Goal: Task Accomplishment & Management: Use online tool/utility

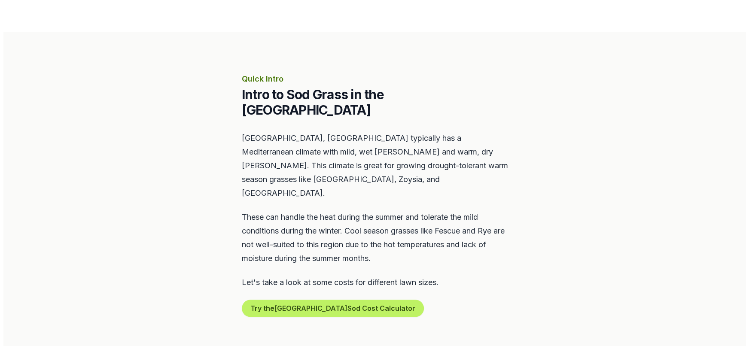
scroll to position [344, 0]
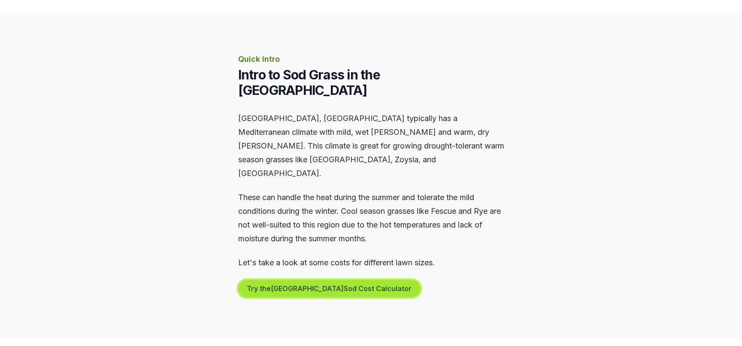
click at [347, 280] on button "Try the Long Beach Sod Cost Calculator" at bounding box center [329, 288] width 182 height 17
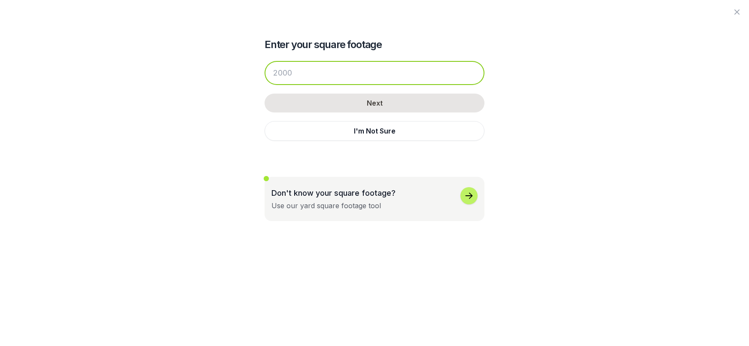
click at [360, 71] on input "number" at bounding box center [375, 73] width 220 height 24
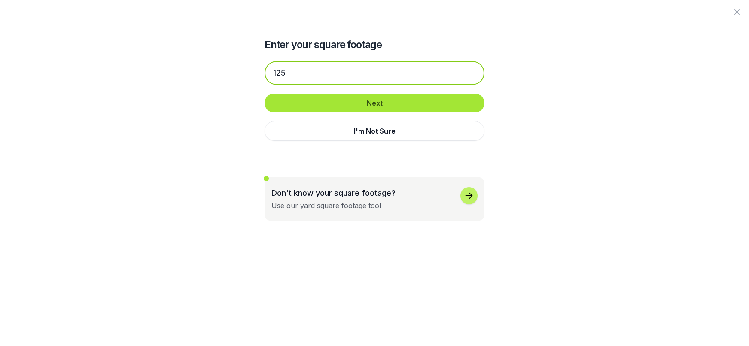
type input "125"
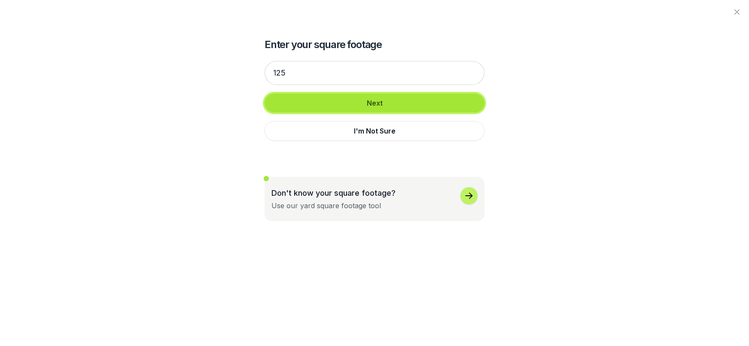
click at [407, 104] on button "Next" at bounding box center [375, 103] width 220 height 19
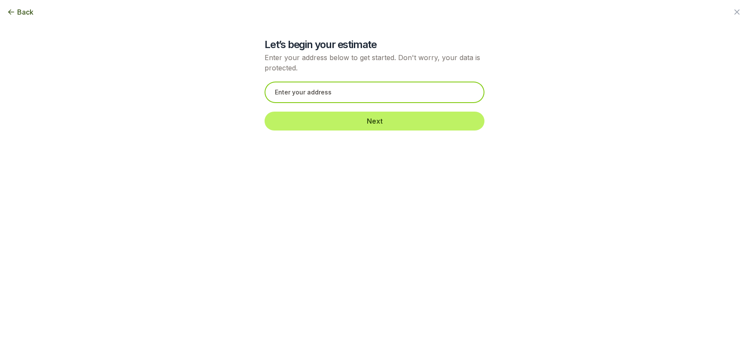
click at [406, 100] on input "text" at bounding box center [375, 92] width 220 height 21
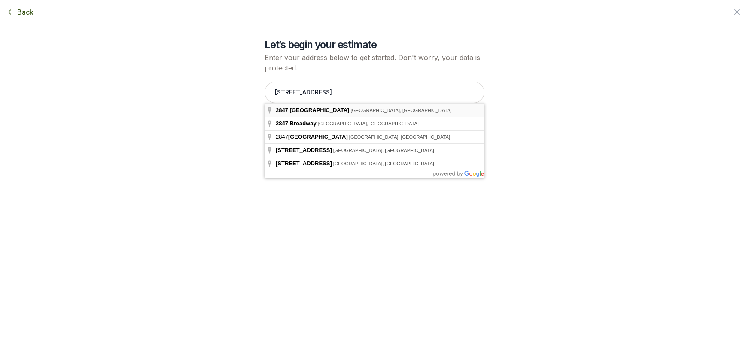
type input "[STREET_ADDRESS]"
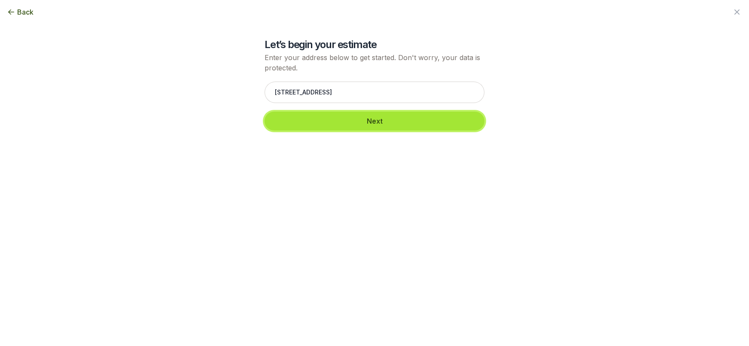
click at [375, 122] on button "Next" at bounding box center [375, 121] width 220 height 19
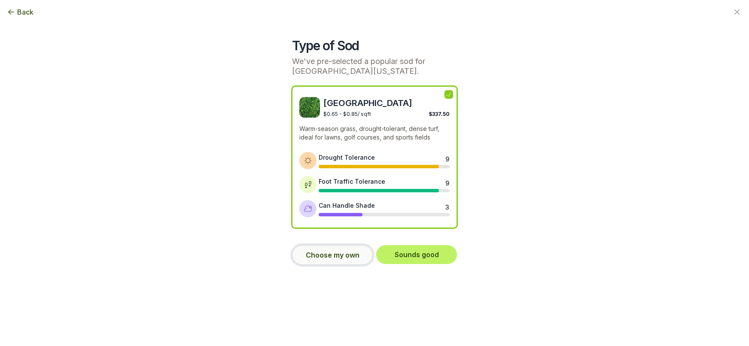
click at [347, 254] on button "Choose my own" at bounding box center [332, 255] width 81 height 20
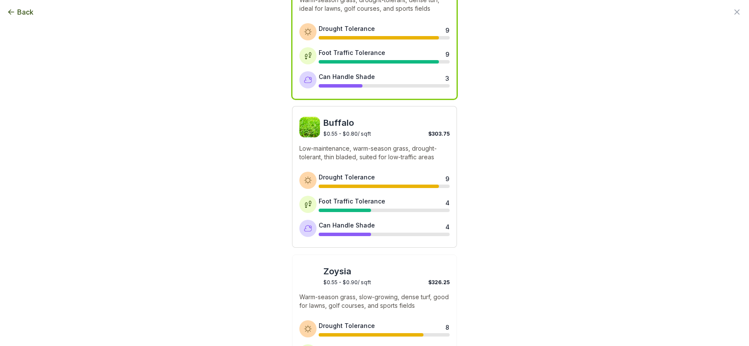
scroll to position [0, 0]
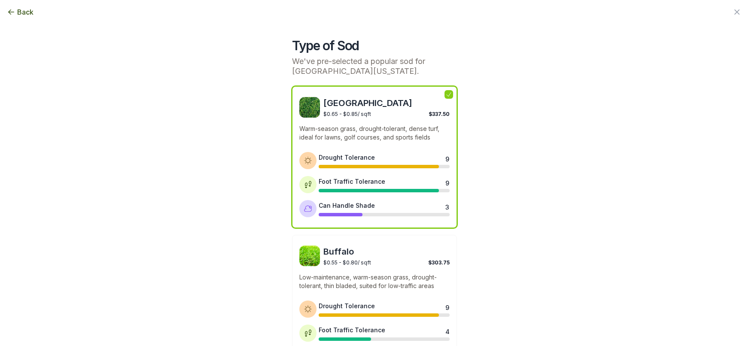
click at [398, 132] on p "Warm-season grass, drought-tolerant, dense turf, ideal for lawns, golf courses,…" at bounding box center [374, 133] width 150 height 17
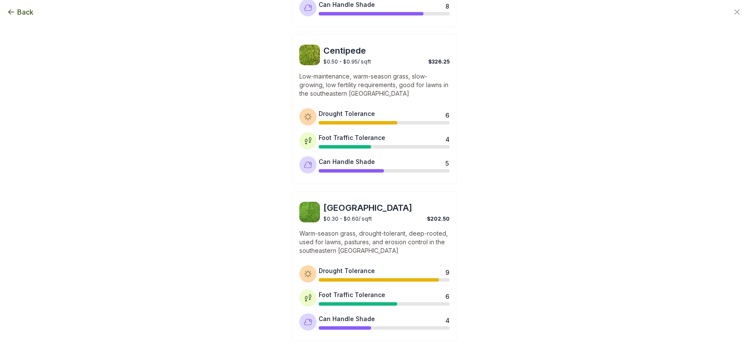
scroll to position [683, 0]
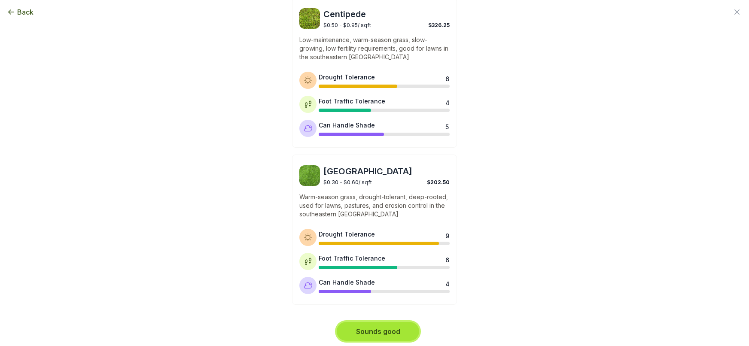
click at [371, 327] on button "Sounds good" at bounding box center [378, 331] width 82 height 19
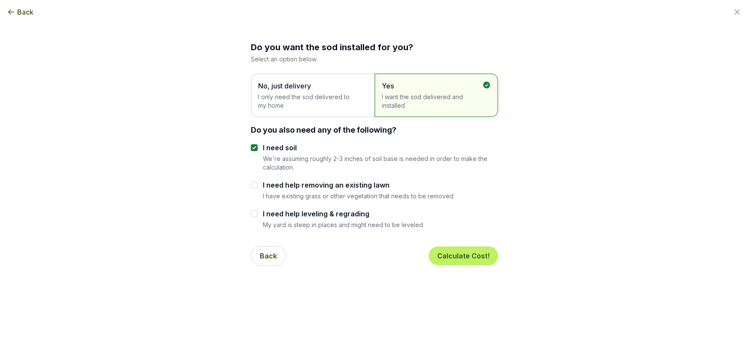
click at [247, 188] on div "Do you want the sod installed for you? Select an option below No, just delivery…" at bounding box center [374, 136] width 467 height 273
click at [252, 184] on input "I need help removing an existing lawn" at bounding box center [254, 185] width 7 height 7
checkbox input "true"
click at [462, 254] on button "Calculate Cost!" at bounding box center [464, 255] width 70 height 19
